Goal: Task Accomplishment & Management: Use online tool/utility

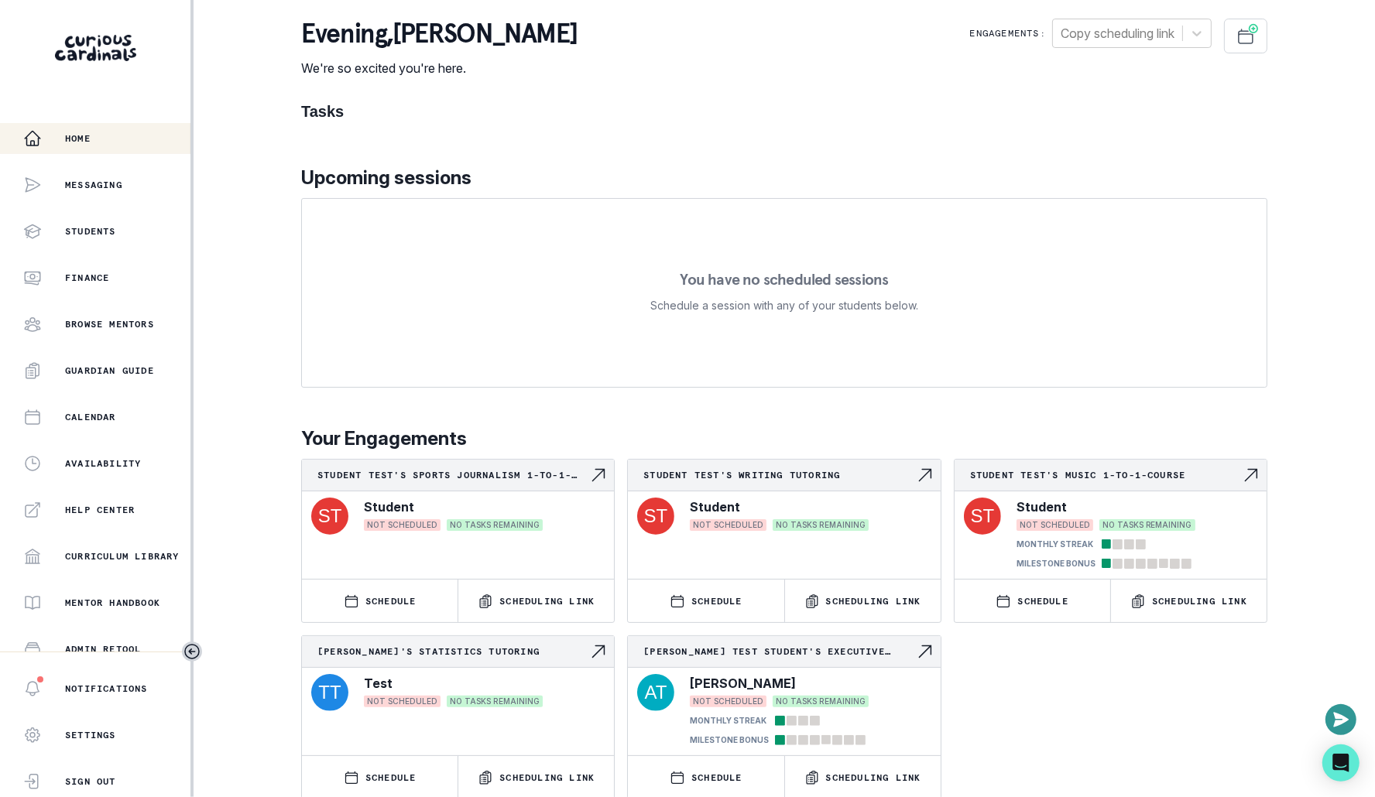
scroll to position [198, 0]
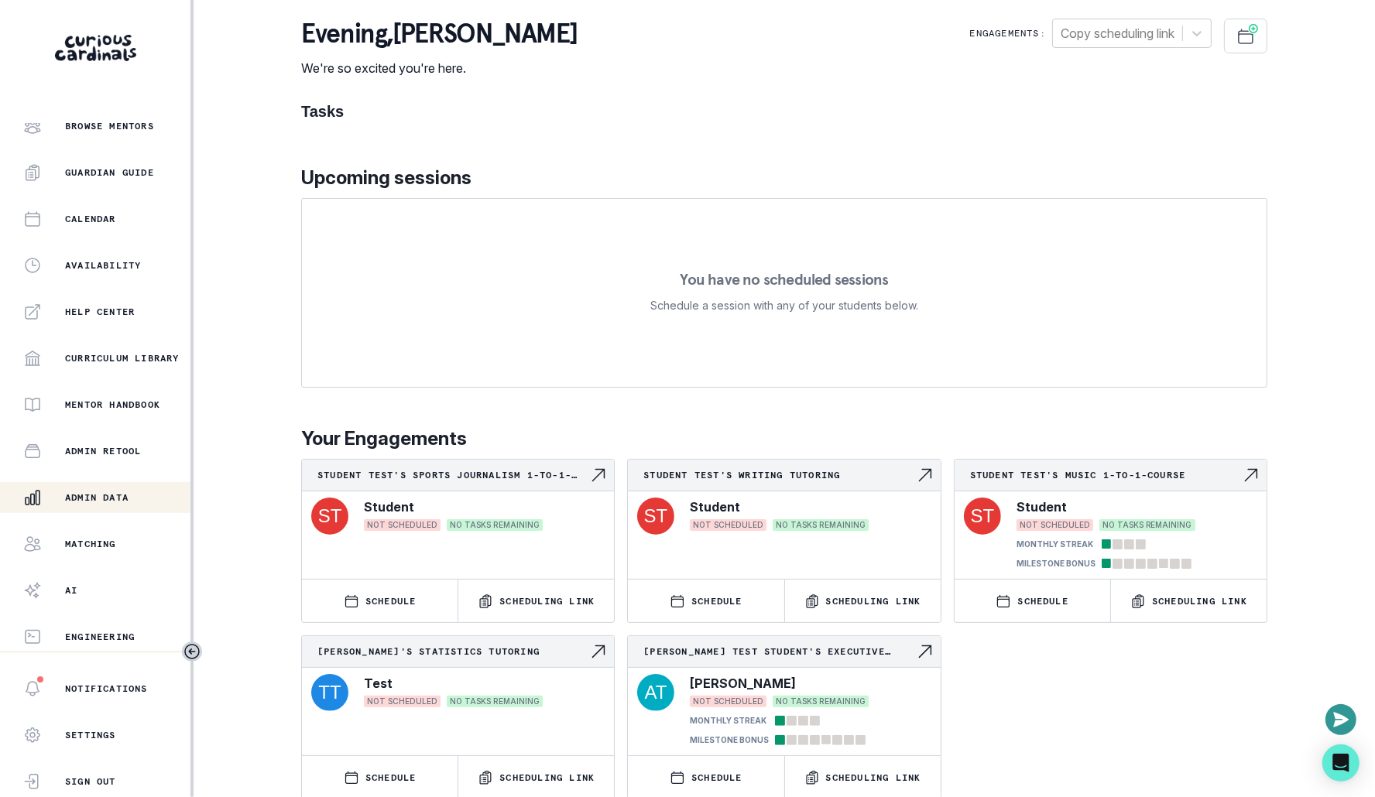
click at [109, 506] on button "Admin Data" at bounding box center [95, 497] width 190 height 31
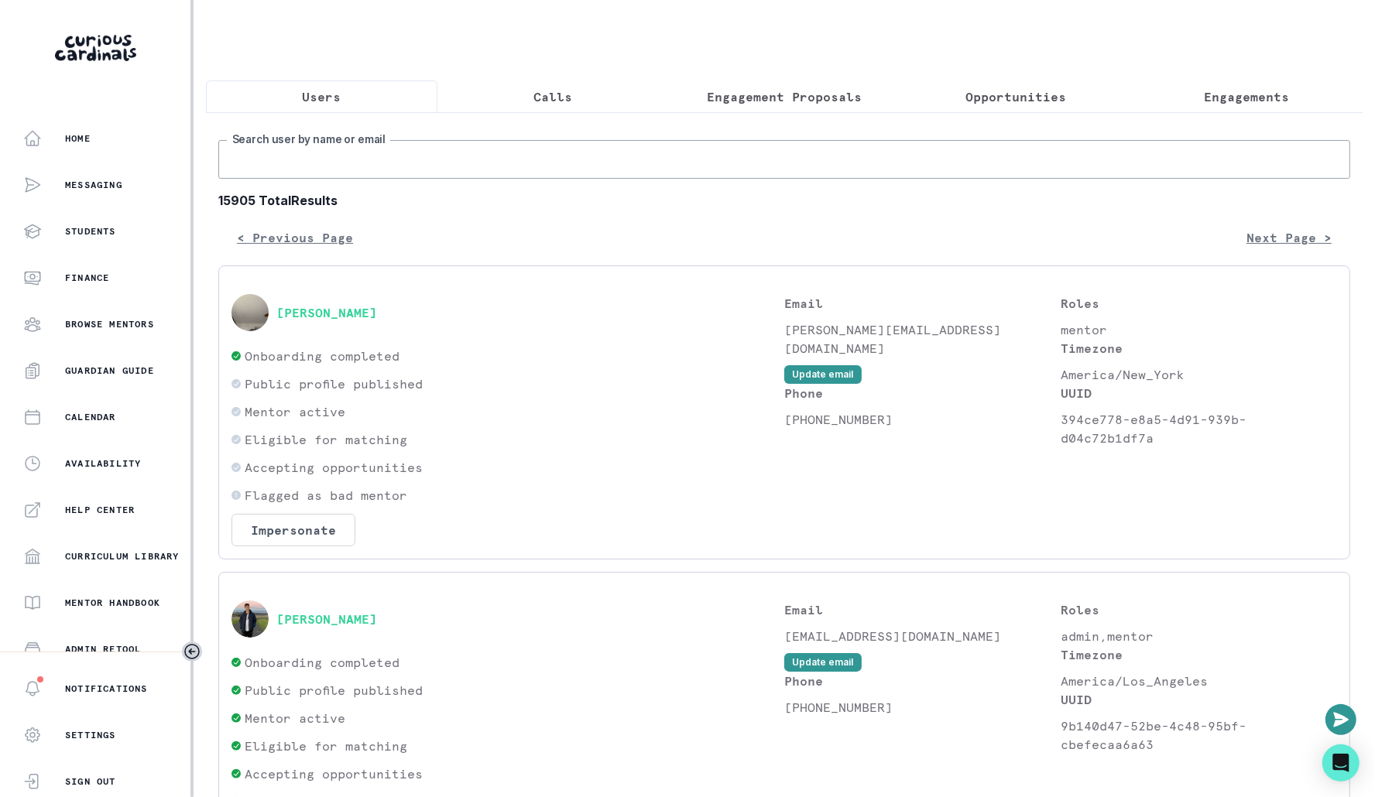
click at [484, 171] on input "Search user by name or email" at bounding box center [784, 159] width 1132 height 39
type input "chase v"
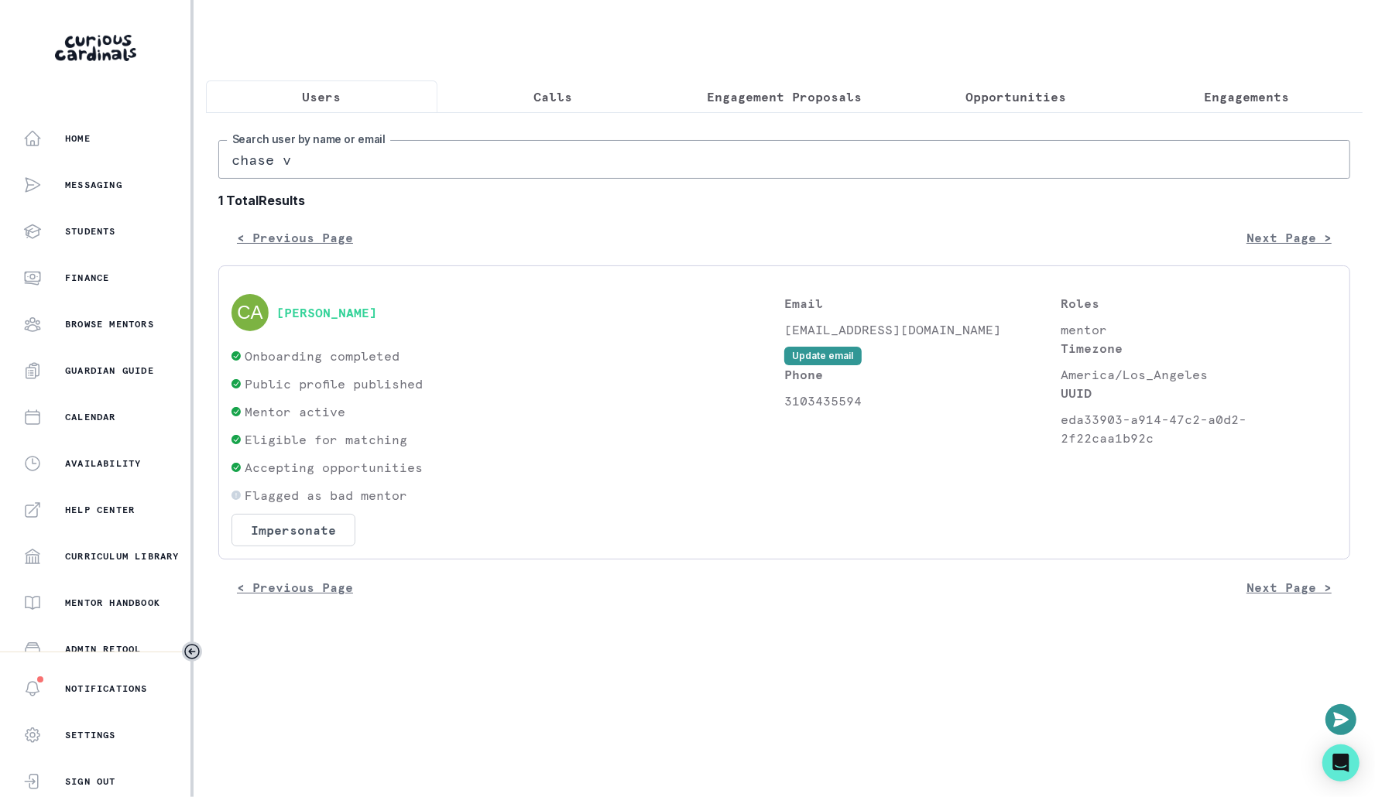
click at [313, 552] on div "[PERSON_NAME] Onboarding completed Public profile published Mentor active Eligi…" at bounding box center [784, 413] width 1132 height 294
click at [313, 535] on button "Impersonate" at bounding box center [293, 530] width 124 height 33
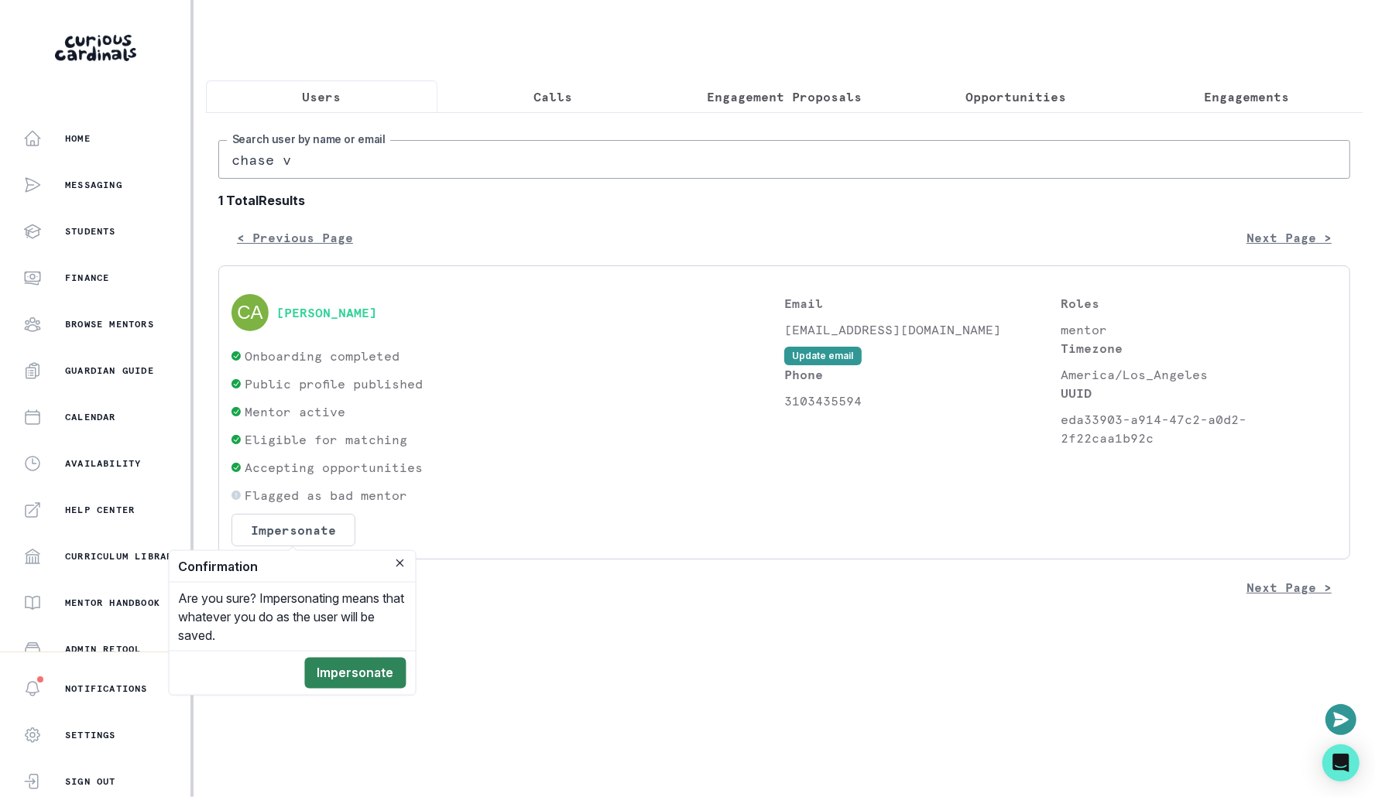
click at [355, 660] on button "Impersonate" at bounding box center [355, 673] width 101 height 31
